Goal: Task Accomplishment & Management: Complete application form

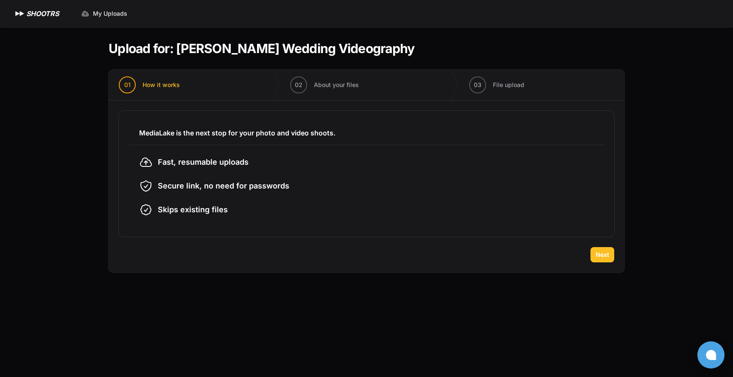
click at [601, 258] on span "Next" at bounding box center [603, 254] width 14 height 8
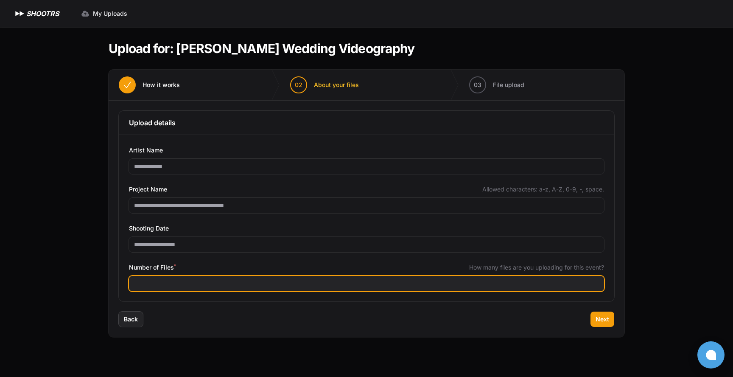
click at [198, 280] on input "Number of Files *" at bounding box center [366, 283] width 475 height 15
type input "*"
type input "***"
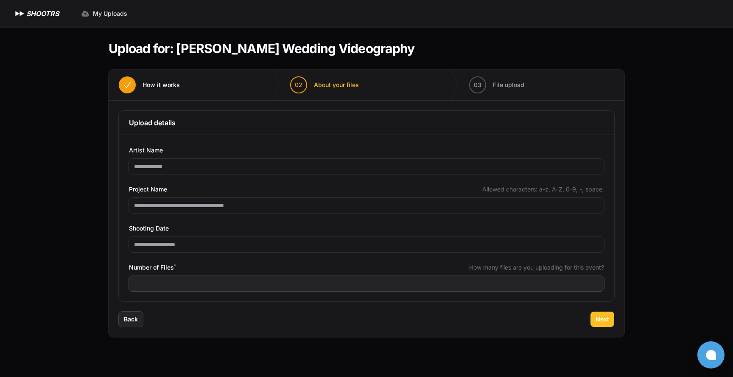
click at [602, 322] on span "Next" at bounding box center [603, 319] width 14 height 8
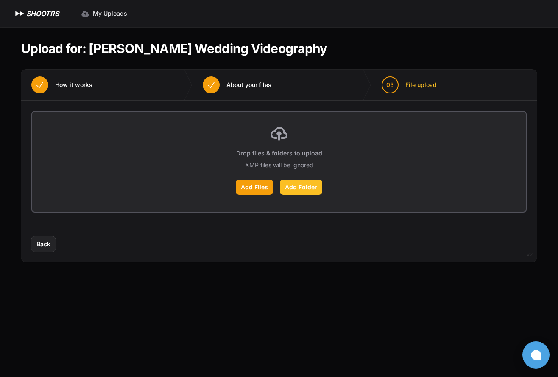
click at [284, 189] on label "Add Folder" at bounding box center [301, 186] width 42 height 15
click at [0, 0] on input "Add Folder" at bounding box center [0, 0] width 0 height 0
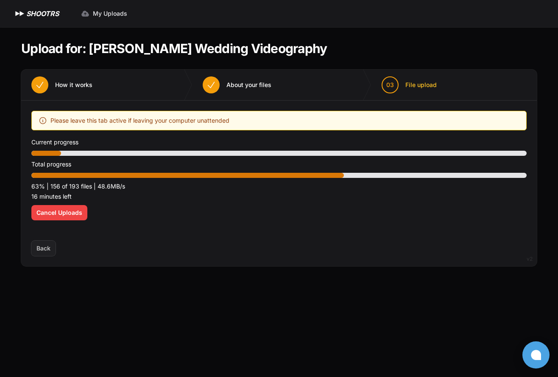
drag, startPoint x: 241, startPoint y: 48, endPoint x: 382, endPoint y: 44, distance: 140.5
click at [383, 45] on header "Upload for: [PERSON_NAME] Wedding Videography" at bounding box center [279, 48] width 516 height 15
click at [327, 51] on h1 "Upload for: [PERSON_NAME] Wedding Videography" at bounding box center [174, 48] width 306 height 15
drag, startPoint x: 374, startPoint y: 51, endPoint x: 93, endPoint y: 49, distance: 281.4
click at [93, 49] on h1 "Upload for: [PERSON_NAME] Wedding Videography" at bounding box center [174, 48] width 306 height 15
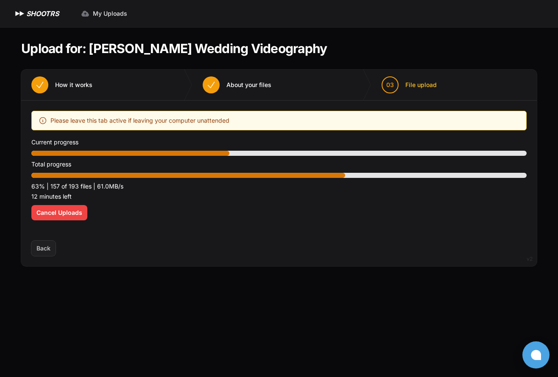
click at [93, 49] on h1 "Upload for: [PERSON_NAME] Wedding Videography" at bounding box center [174, 48] width 306 height 15
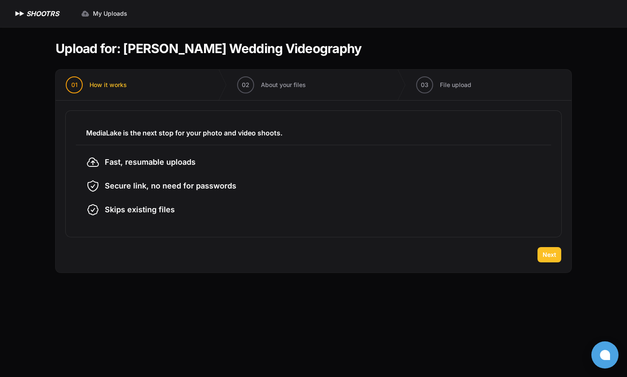
click at [550, 254] on span "Next" at bounding box center [550, 254] width 14 height 8
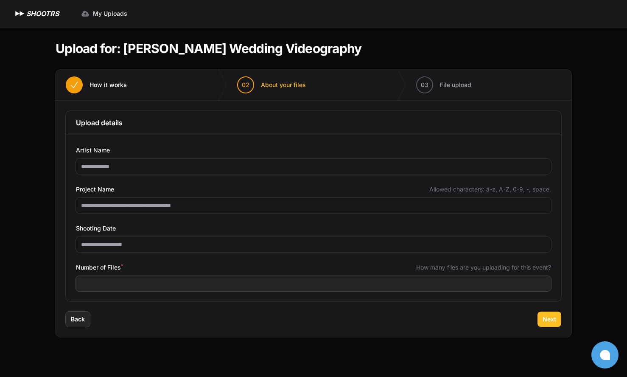
click at [551, 320] on span "Next" at bounding box center [550, 319] width 14 height 8
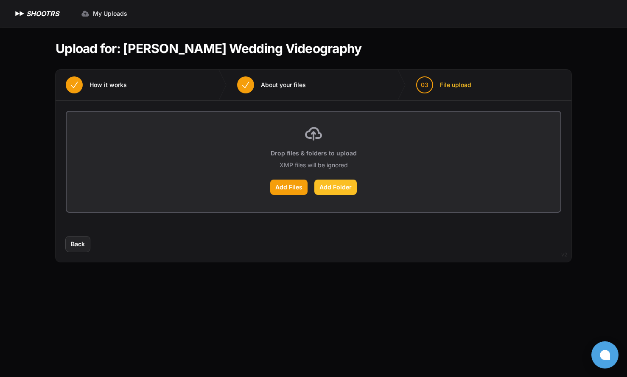
click at [328, 186] on label "Add Folder" at bounding box center [335, 186] width 42 height 15
click at [0, 0] on input "Add Folder" at bounding box center [0, 0] width 0 height 0
click at [331, 186] on label "Add Folder" at bounding box center [335, 186] width 42 height 15
click at [0, 0] on input "Add Folder" at bounding box center [0, 0] width 0 height 0
click at [333, 188] on label "Add Folder" at bounding box center [335, 186] width 42 height 15
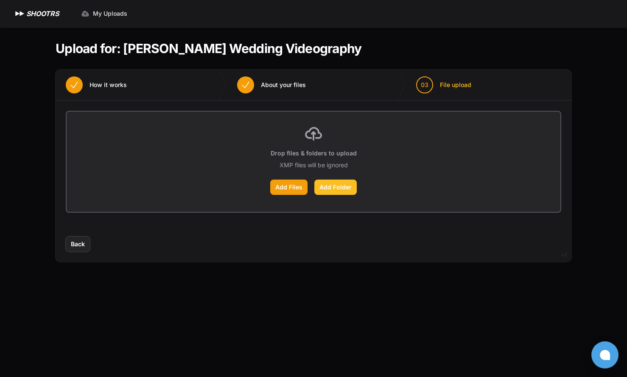
click at [0, 0] on input "Add Folder" at bounding box center [0, 0] width 0 height 0
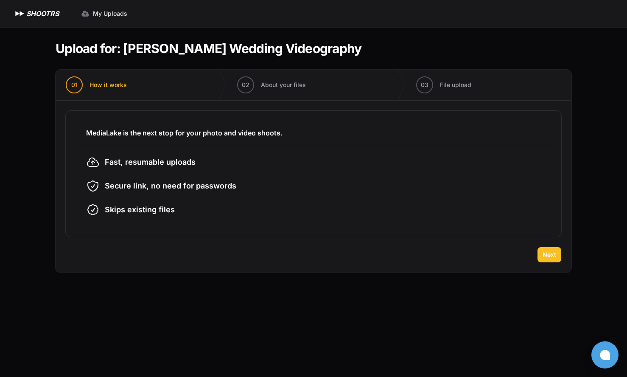
click at [544, 248] on button "Next" at bounding box center [550, 254] width 24 height 15
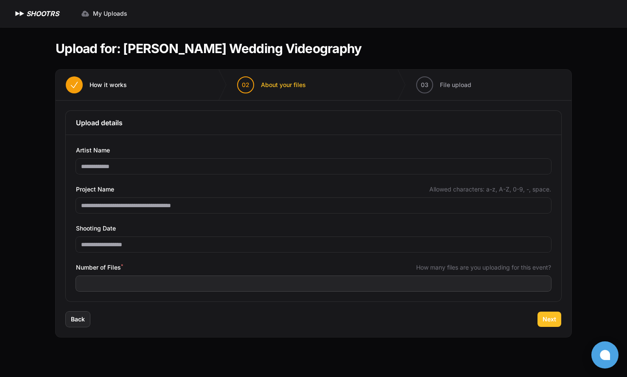
click at [550, 313] on button "Next" at bounding box center [550, 318] width 24 height 15
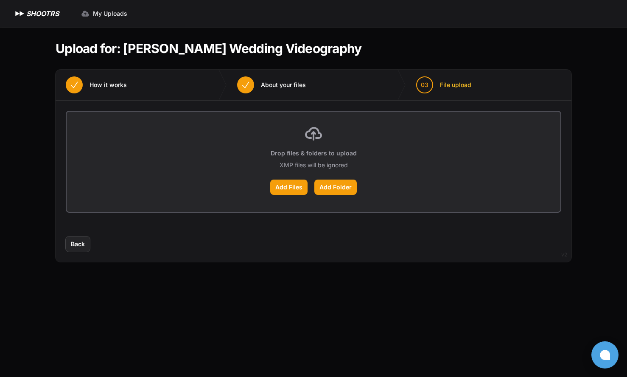
click at [359, 189] on div "Add Files Add Folder" at bounding box center [314, 186] width 474 height 15
click at [342, 189] on label "Add Folder" at bounding box center [335, 186] width 42 height 15
click at [0, 0] on input "Add Folder" at bounding box center [0, 0] width 0 height 0
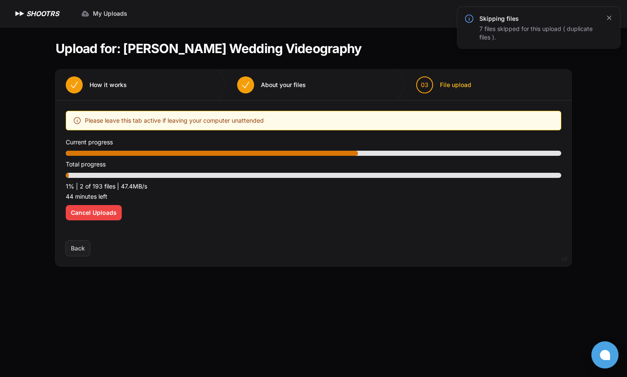
click at [607, 17] on icon "button" at bounding box center [609, 18] width 8 height 8
